Goal: Task Accomplishment & Management: Complete application form

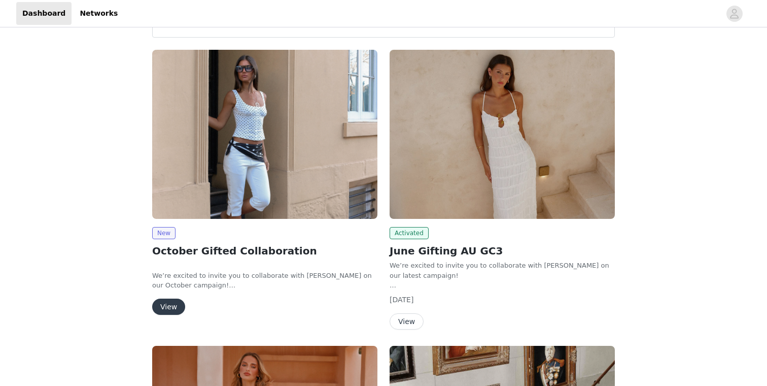
scroll to position [41, 0]
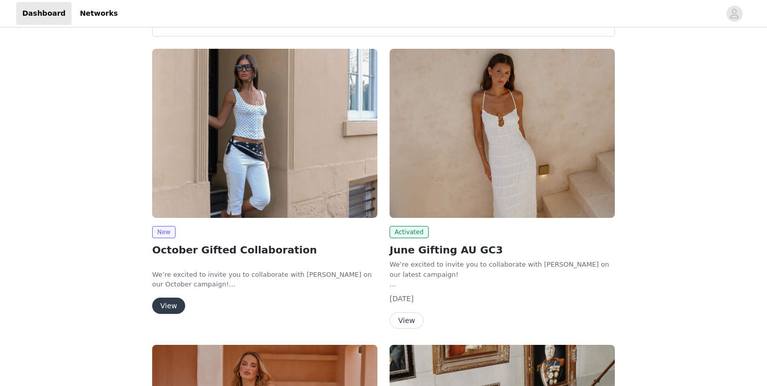
click at [340, 116] on img at bounding box center [264, 133] width 225 height 169
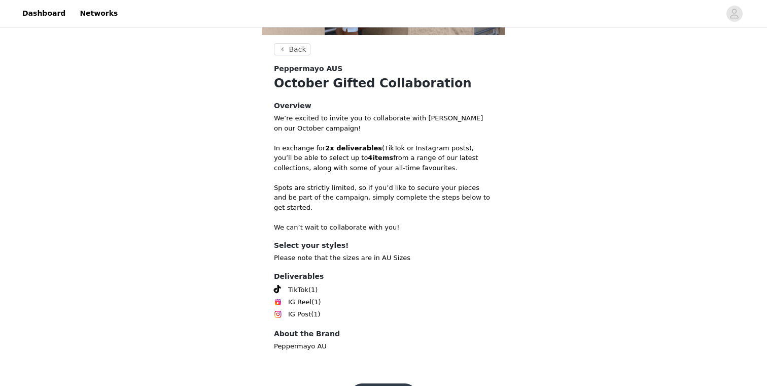
scroll to position [201, 0]
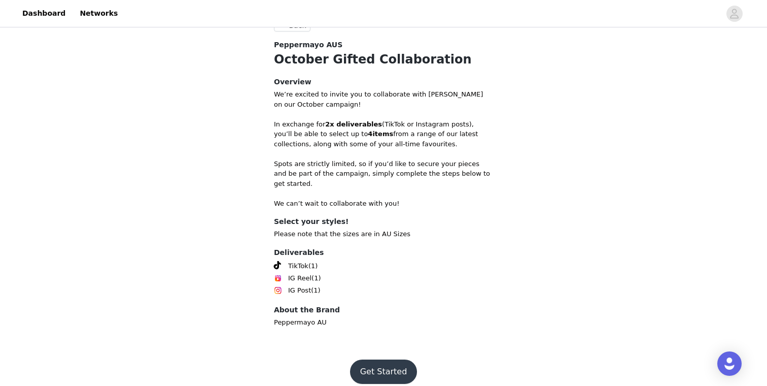
click at [385, 362] on button "Get Started" at bounding box center [383, 371] width 67 height 24
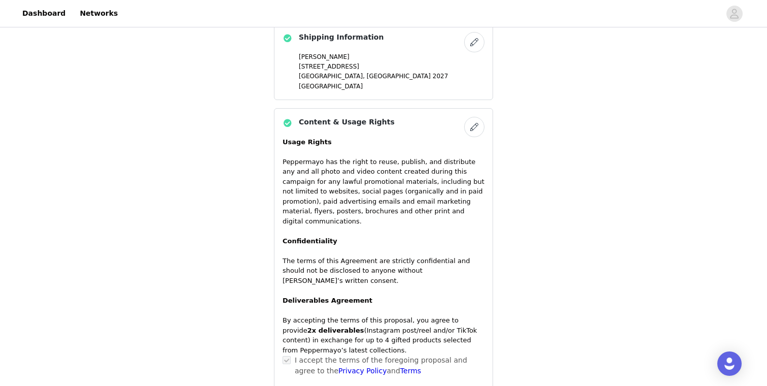
scroll to position [715, 0]
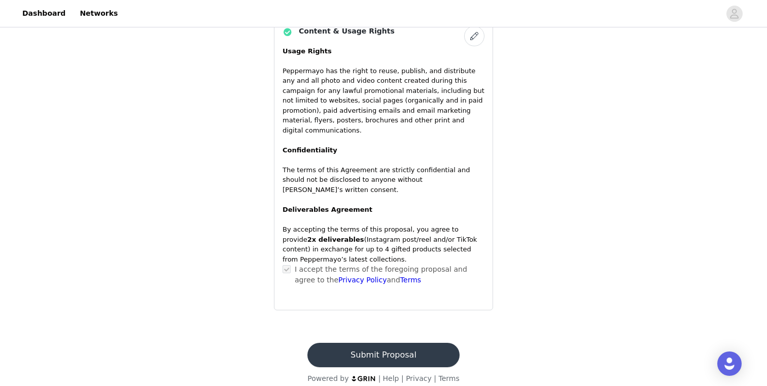
click at [403, 90] on p "Usage Rights Peppermayo has the right to reuse, publish, and distribute any and…" at bounding box center [384, 120] width 202 height 149
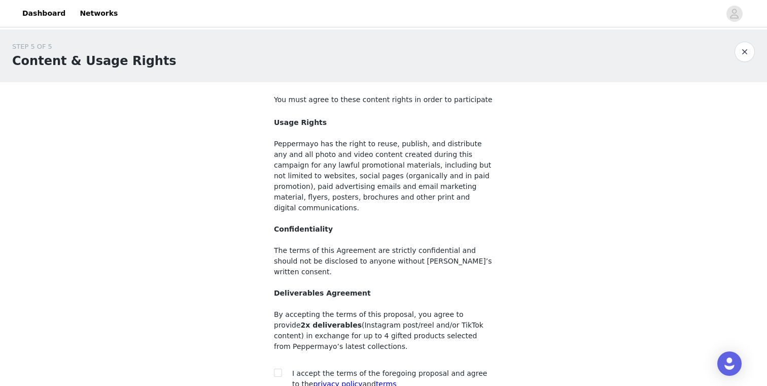
scroll to position [83, 0]
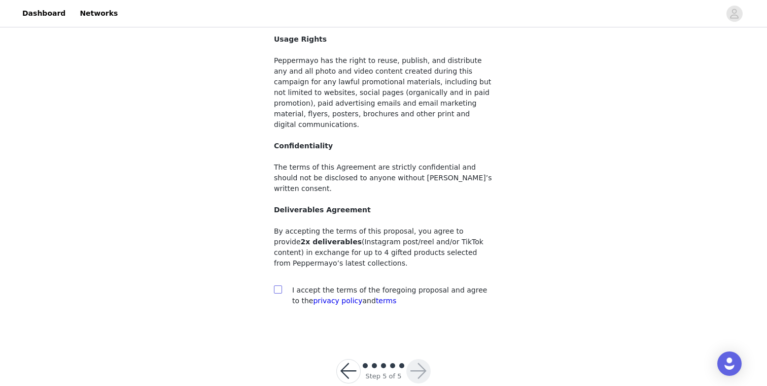
click at [282, 285] on span at bounding box center [278, 289] width 8 height 8
click at [281, 285] on input "checkbox" at bounding box center [277, 288] width 7 height 7
checkbox input "true"
click at [419, 359] on button "button" at bounding box center [418, 371] width 24 height 24
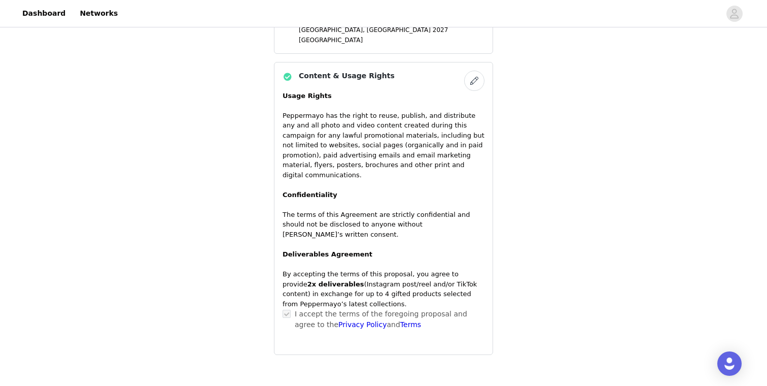
scroll to position [715, 0]
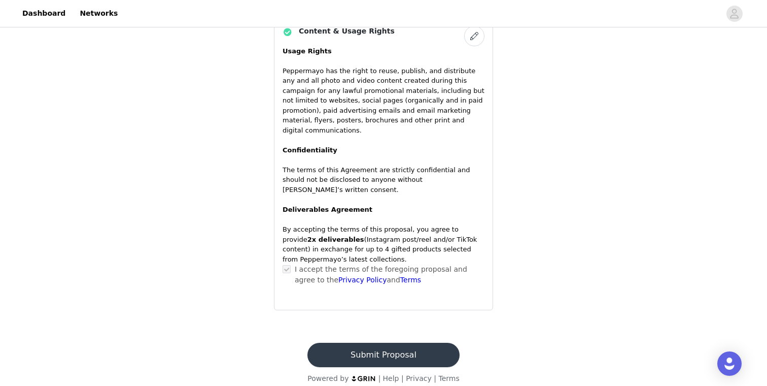
click at [379, 350] on button "Submit Proposal" at bounding box center [384, 355] width 152 height 24
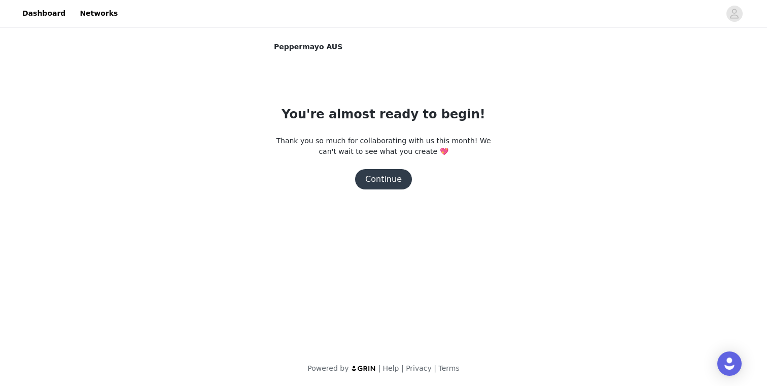
click at [385, 180] on button "Continue" at bounding box center [383, 179] width 57 height 20
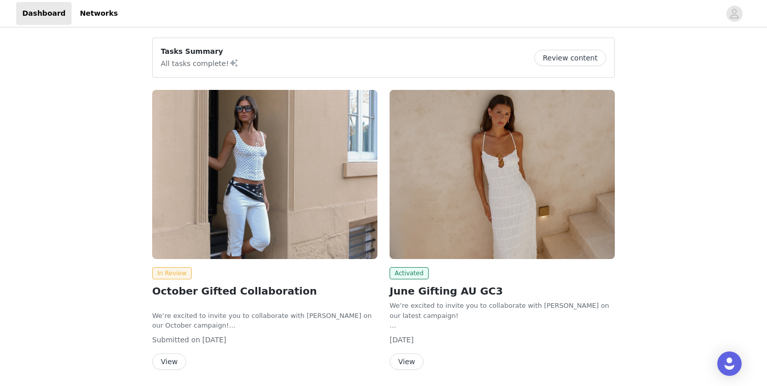
click at [285, 175] on img at bounding box center [264, 174] width 225 height 169
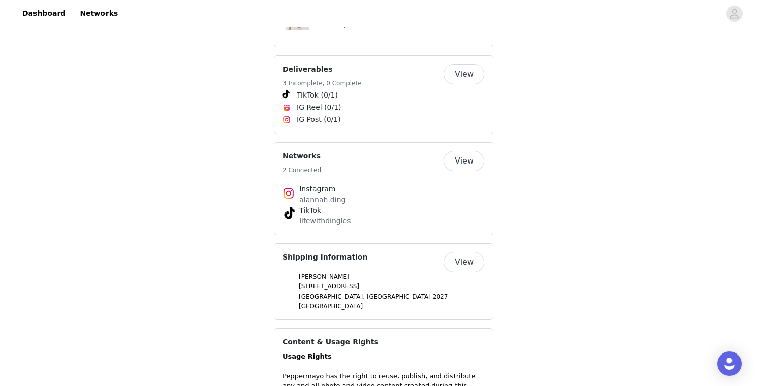
scroll to position [665, 0]
